Goal: Task Accomplishment & Management: Manage account settings

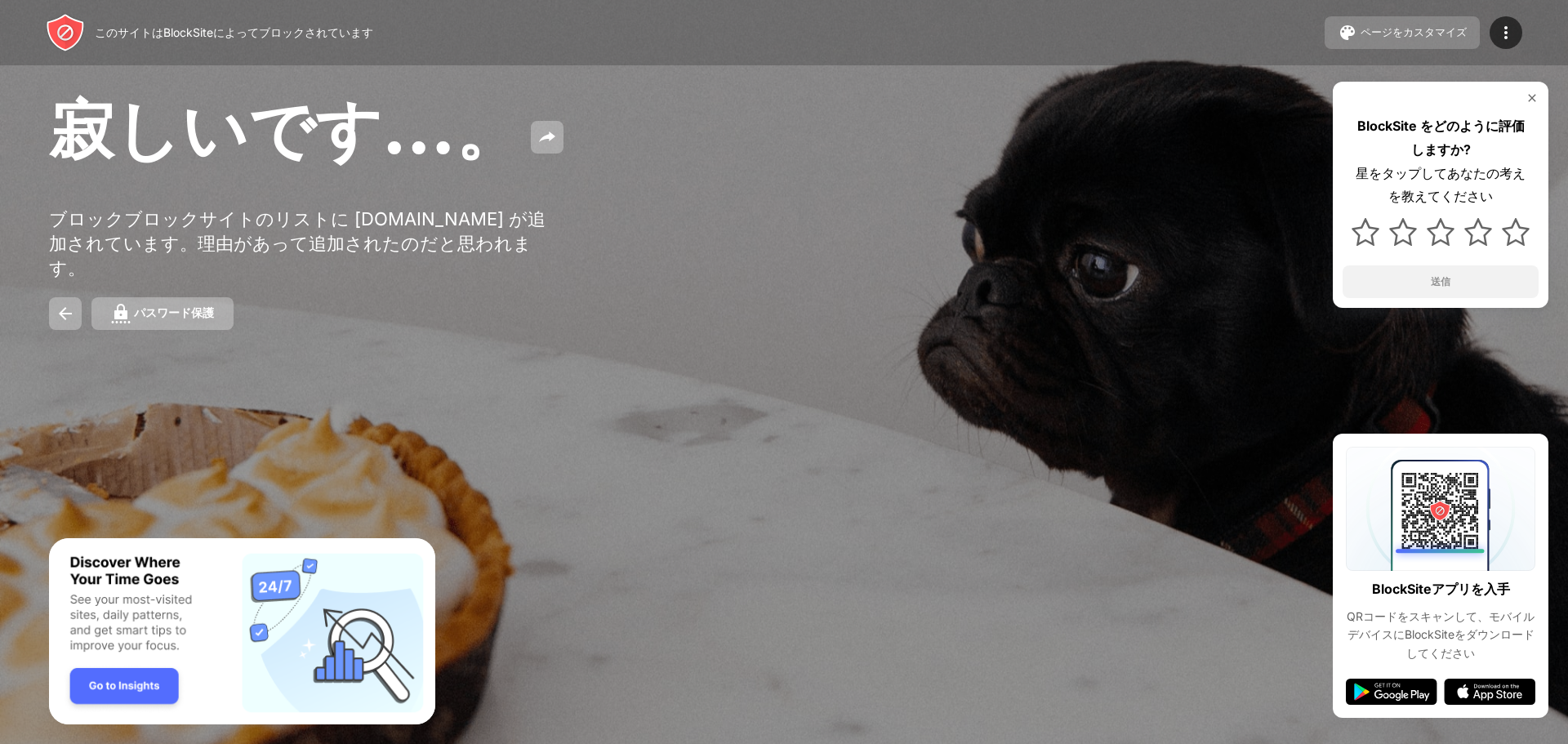
click at [1367, 31] on font "ページをカスタマイズ" at bounding box center [1414, 32] width 107 height 12
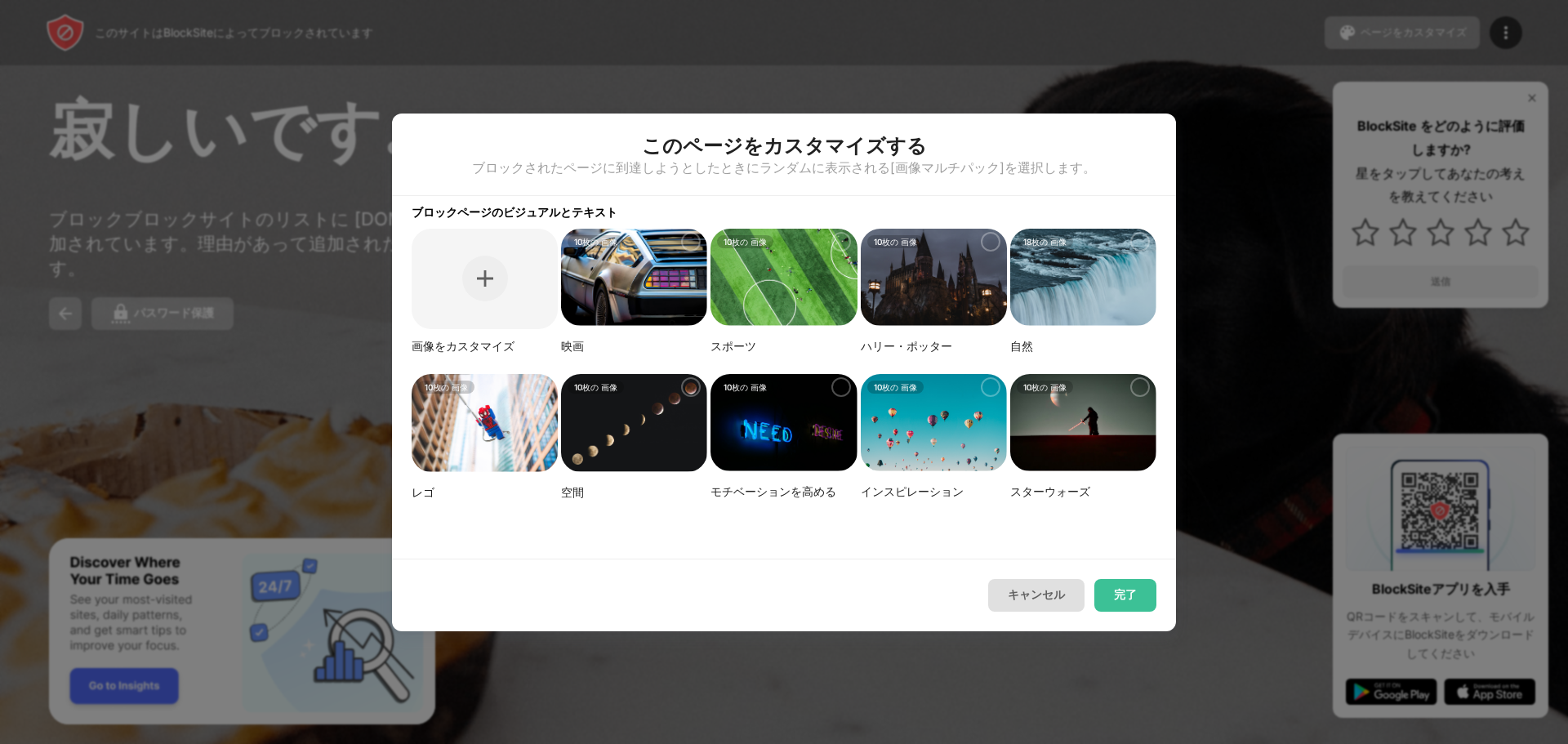
drag, startPoint x: 1049, startPoint y: 610, endPoint x: 1083, endPoint y: 584, distance: 42.8
click at [1049, 610] on button "キャンセル" at bounding box center [1036, 595] width 97 height 33
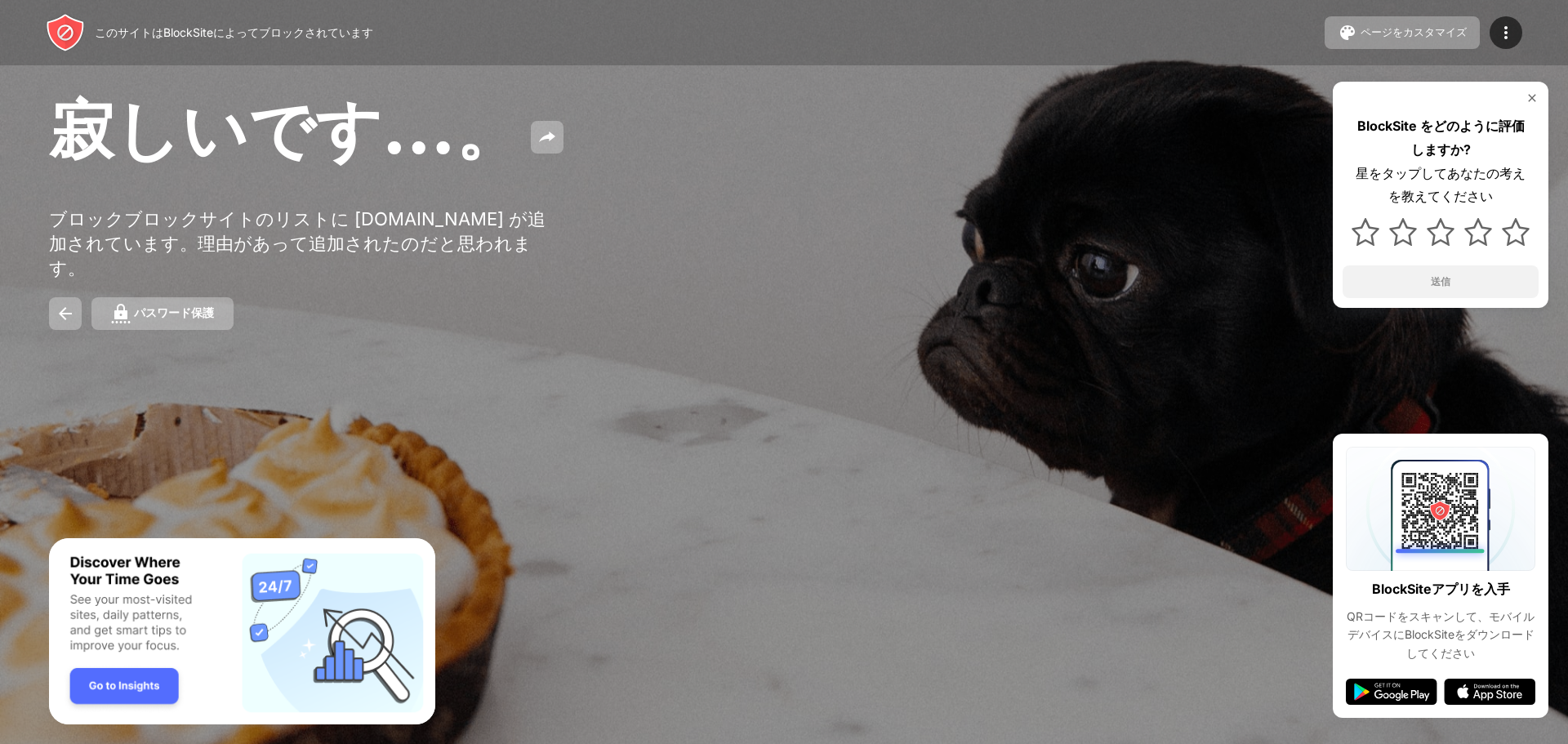
drag, startPoint x: 1515, startPoint y: 39, endPoint x: 1521, endPoint y: 49, distance: 11.7
click at [1521, 49] on div "このサイトはBlockSiteによってブロックされています ページをカスタマイズ ブロックリストの編集 リダイレクト ブロックページのカスタマイズ パスワード…" at bounding box center [784, 33] width 1568 height 66
click at [1520, 34] on div at bounding box center [1505, 32] width 33 height 33
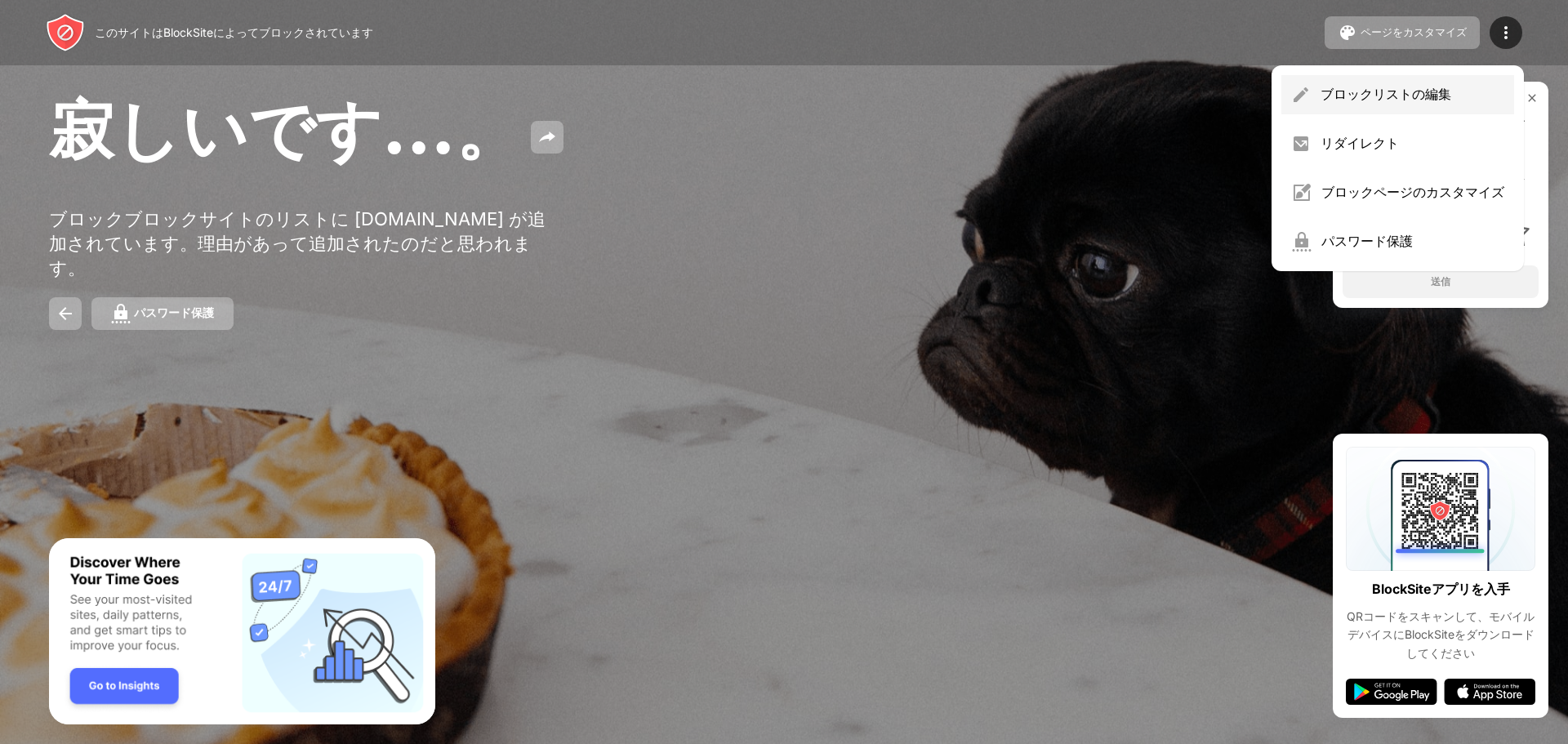
click at [1400, 95] on font "ブロックリストの編集" at bounding box center [1386, 94] width 131 height 16
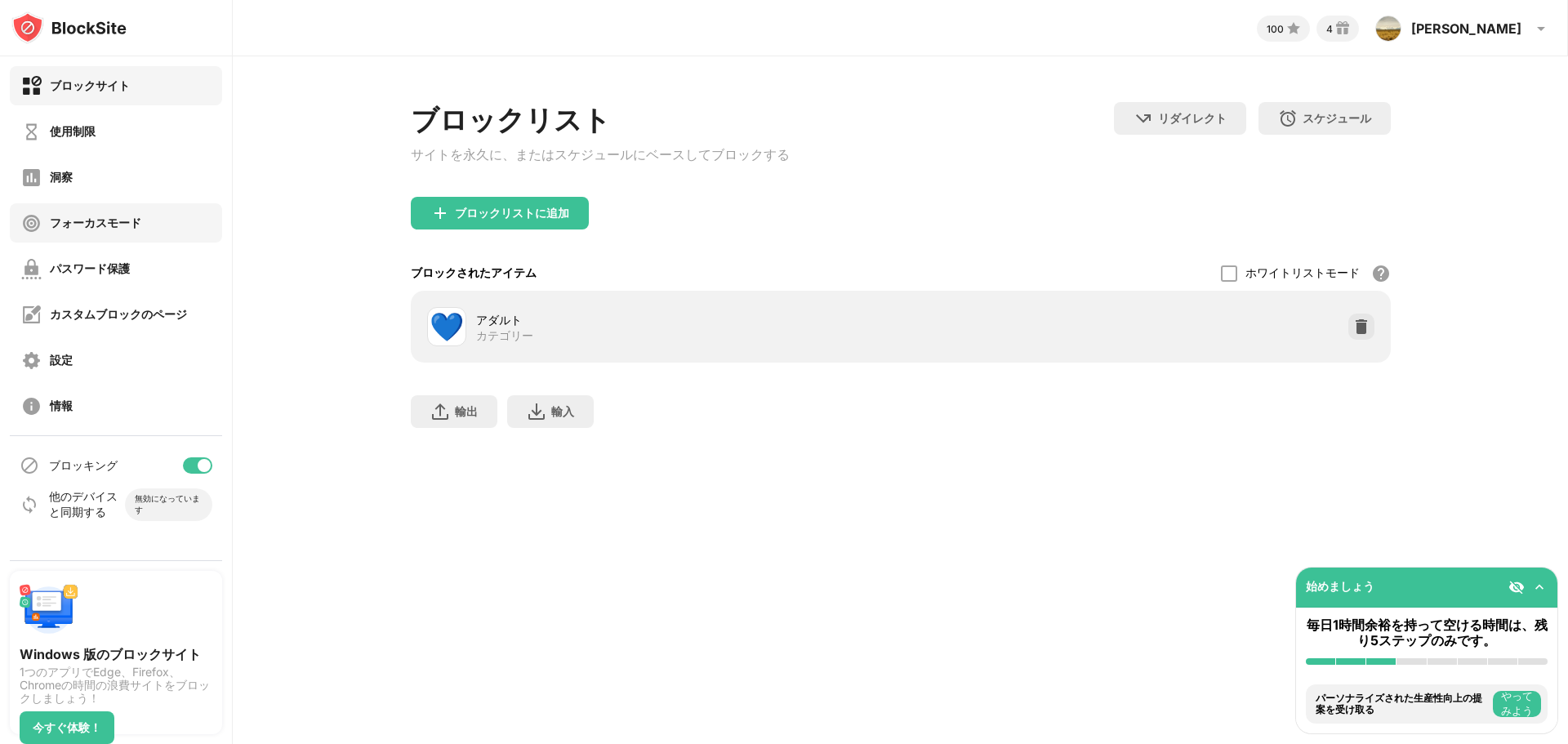
click at [80, 215] on div "フォーカスモード" at bounding box center [96, 223] width 92 height 16
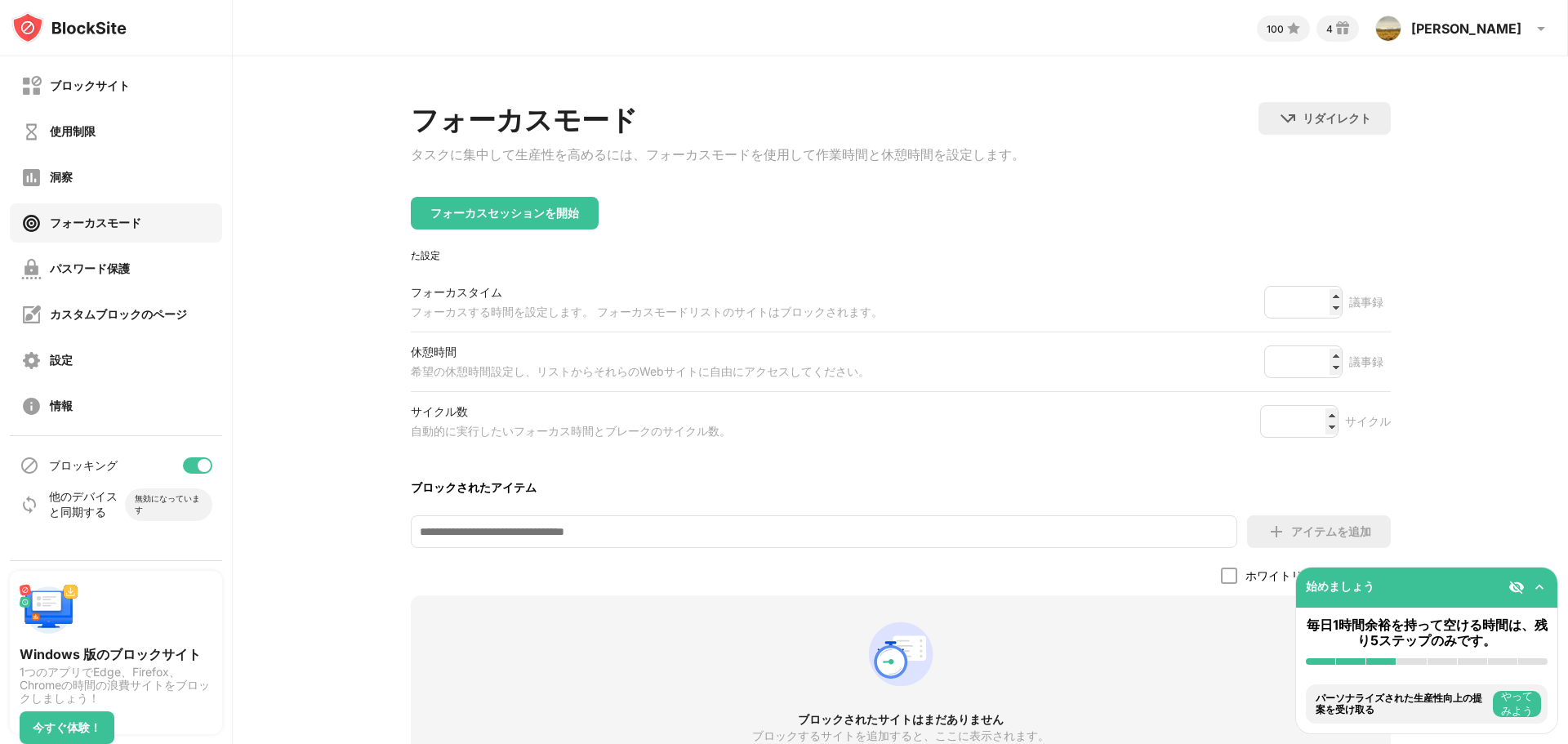
click at [108, 195] on div "洞察" at bounding box center [116, 176] width 212 height 39
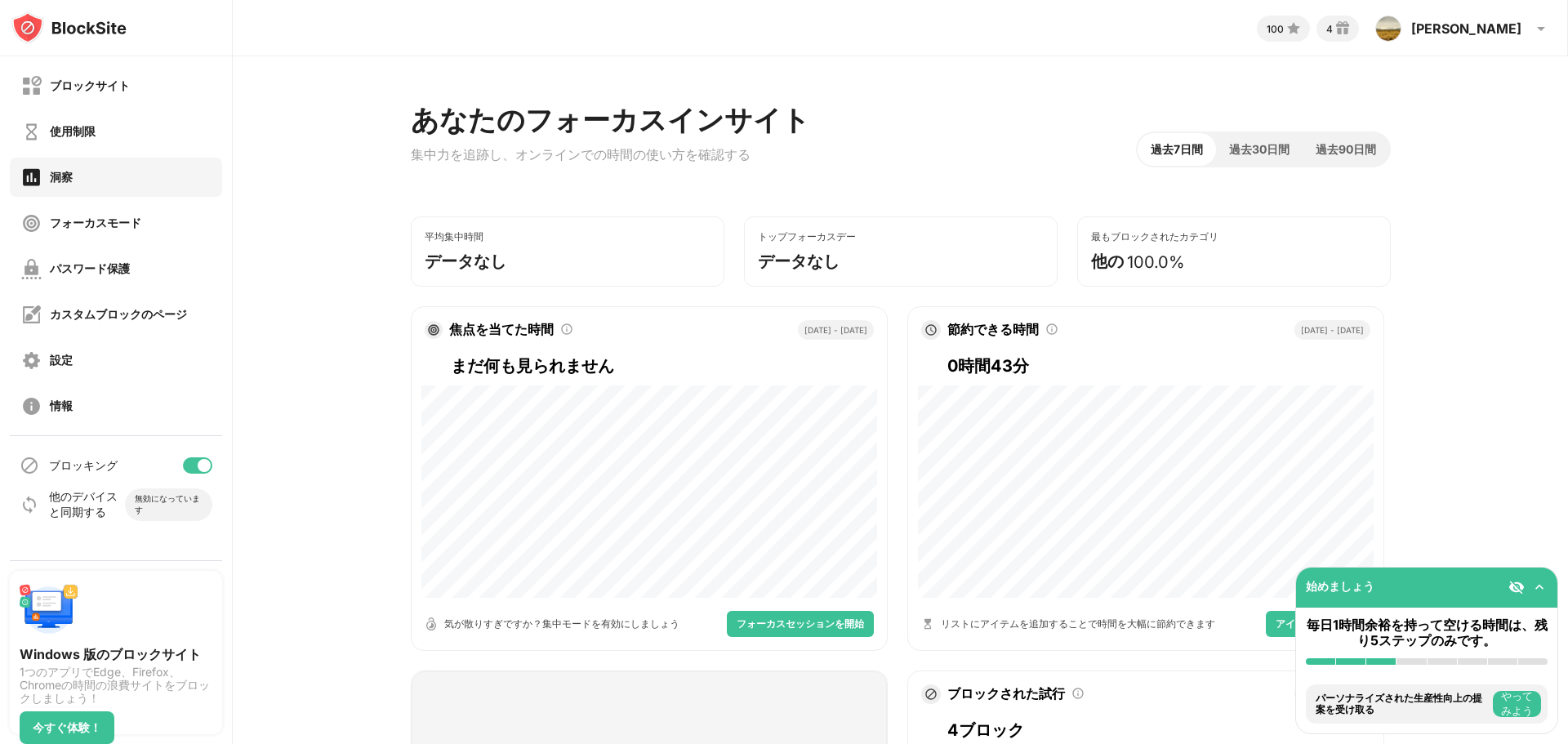
click at [117, 152] on div "ブロックサイト 使用制限 洞察 フォーカスモード パスワード保護 カスタムブロックのページ 設定 情報" at bounding box center [116, 246] width 232 height 378
click at [125, 137] on div "使用制限" at bounding box center [116, 130] width 212 height 39
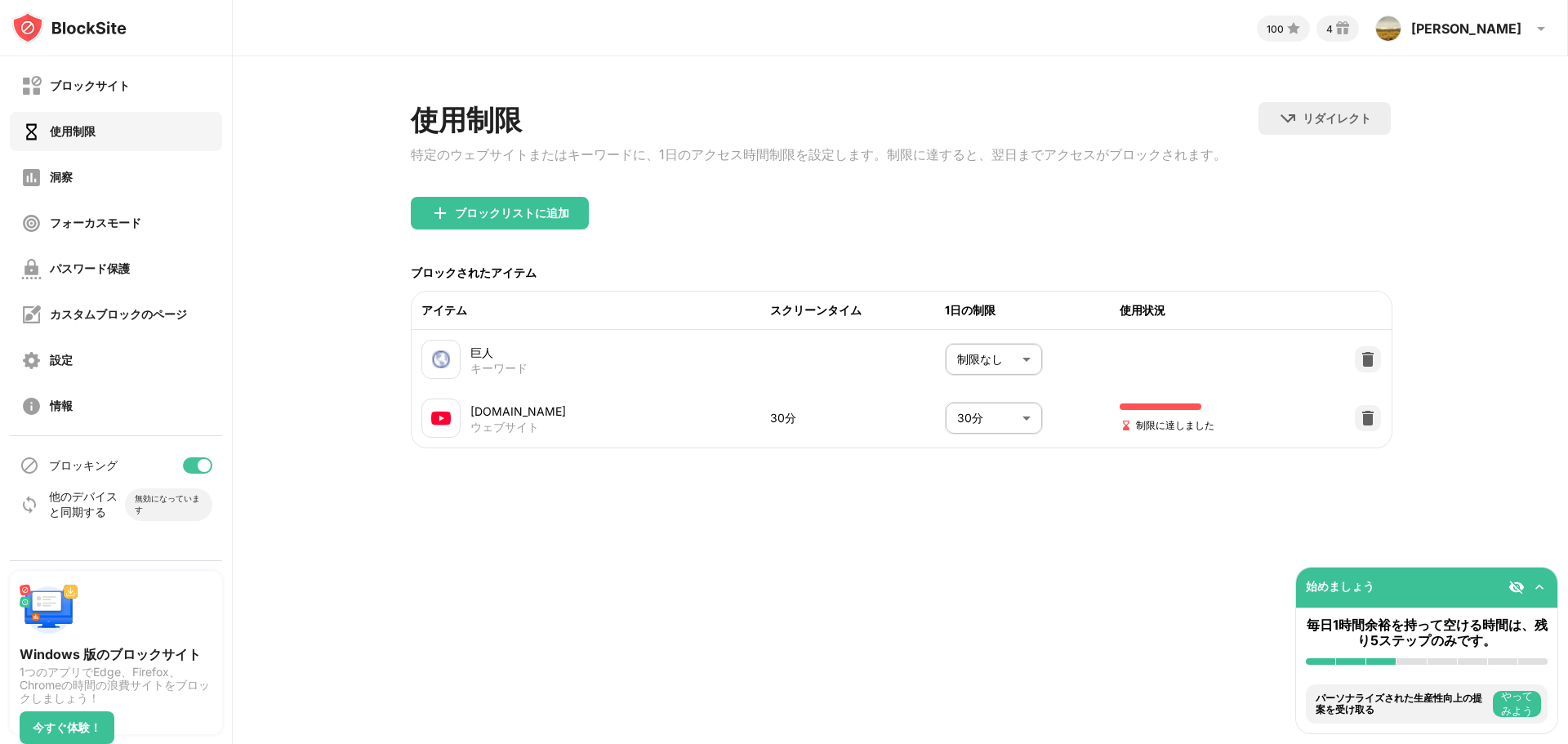
click at [992, 421] on body "ブロックサイト 使用制限 洞察 フォーカスモード パスワード保護 カスタムブロックのページ 設定 情報 ブロッキング 他のデバイスと同期する 無効になっていま…" at bounding box center [784, 372] width 1568 height 744
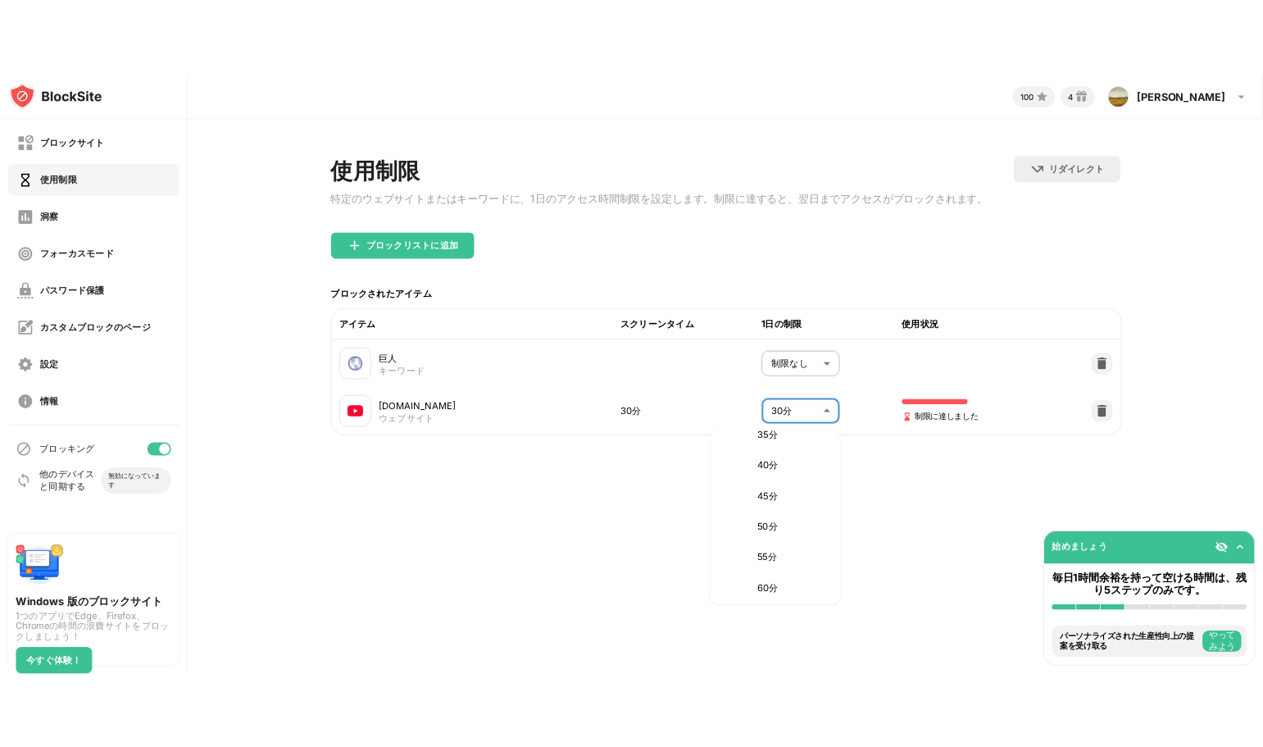
scroll to position [320, 0]
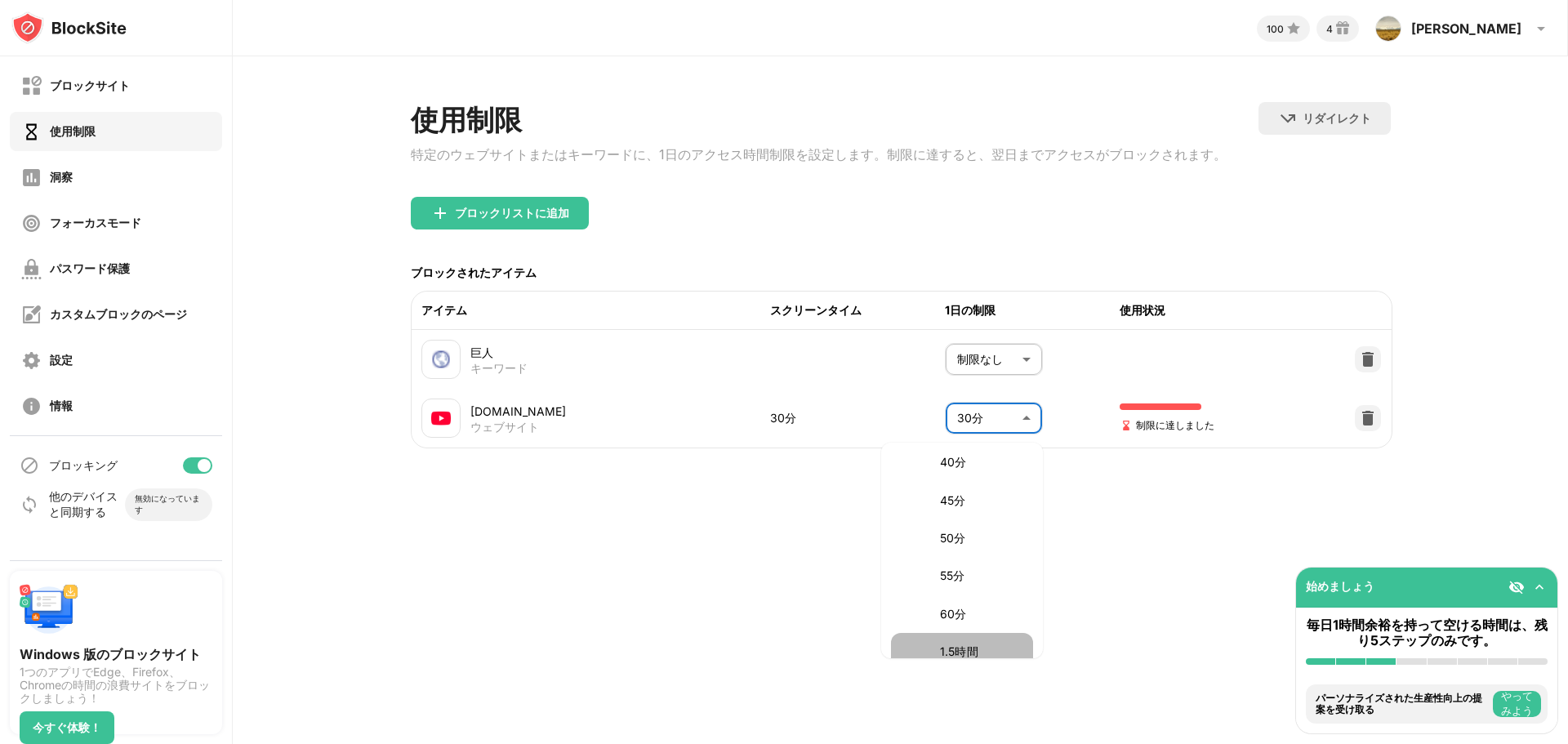
click at [970, 647] on font "1.5時間" at bounding box center [959, 651] width 39 height 14
type input "**"
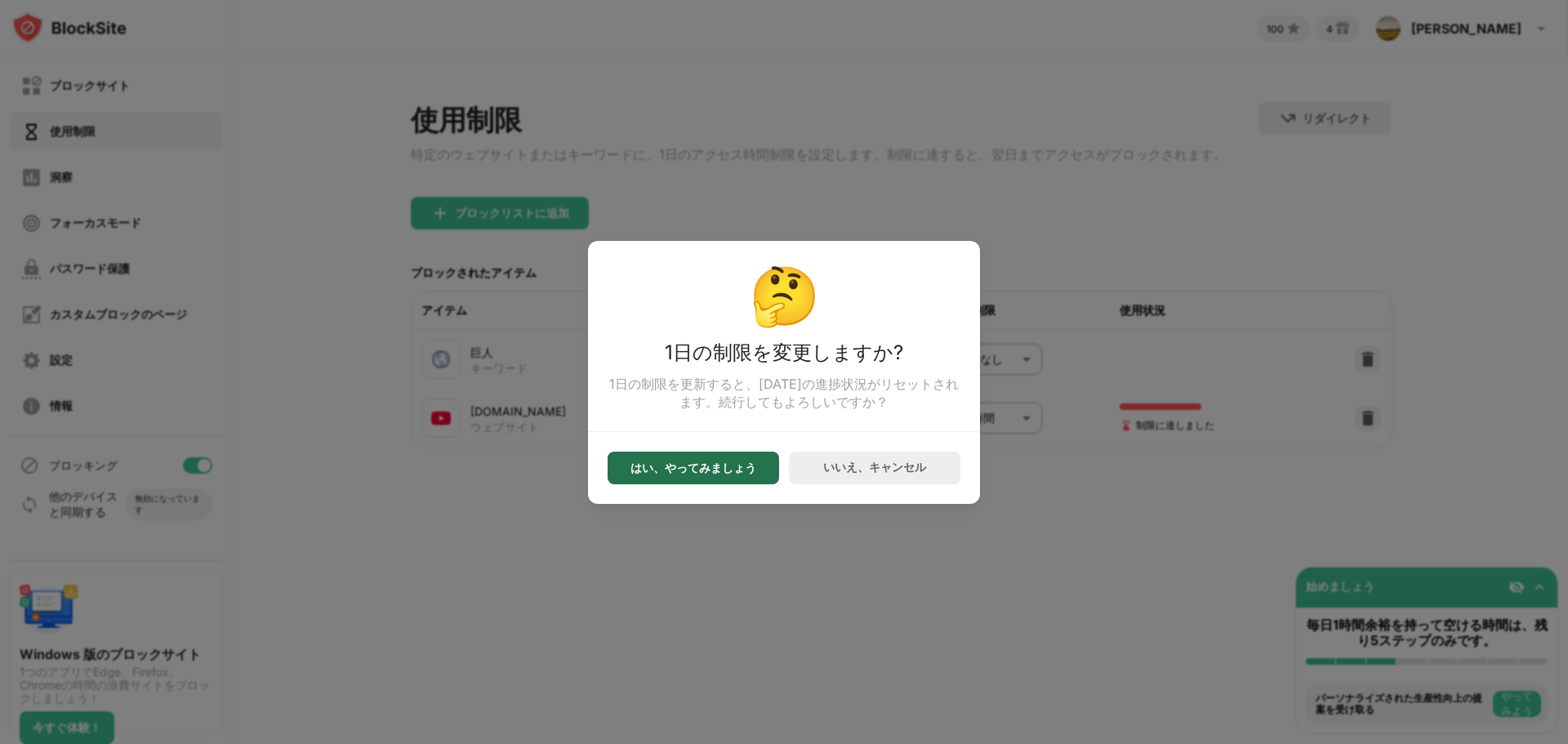
click at [747, 474] on font "はい、やってみましょう" at bounding box center [693, 467] width 126 height 14
